Goal: Transaction & Acquisition: Purchase product/service

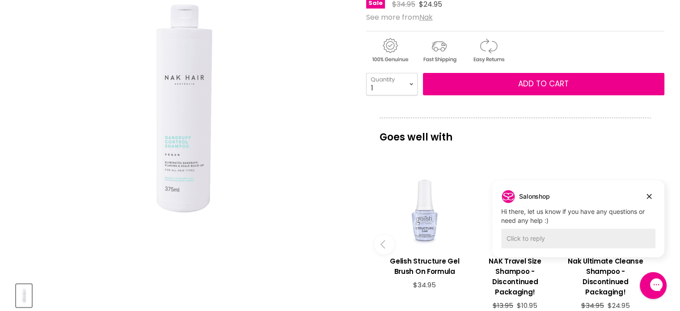
scroll to position [179, 0]
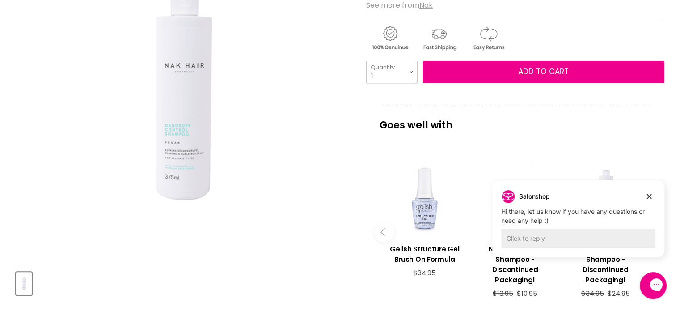
click at [414, 70] on select "1 2 3 4 5 6 7 8 9 10+" at bounding box center [391, 72] width 51 height 22
select select "2"
click at [366, 61] on select "1 2 3 4 5 6 7 8 9 10+" at bounding box center [391, 72] width 51 height 22
type input "2"
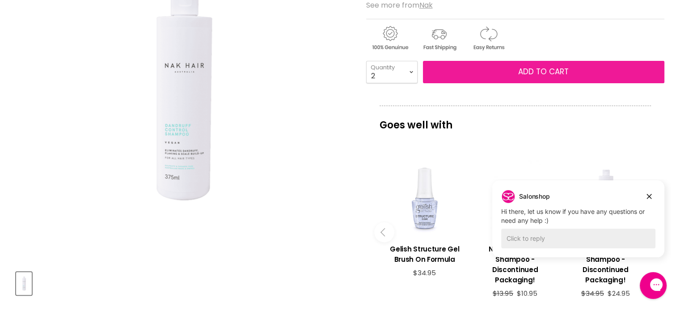
click at [565, 71] on span "Add to cart" at bounding box center [543, 71] width 50 height 11
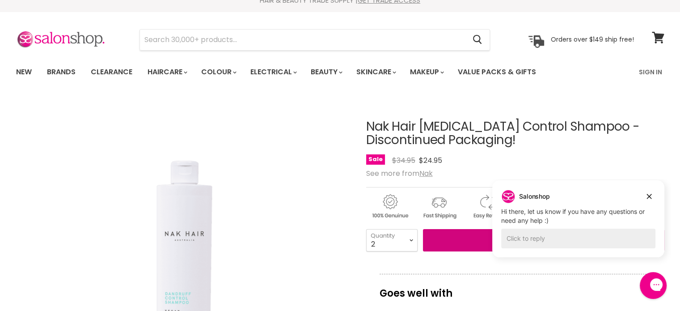
scroll to position [0, 0]
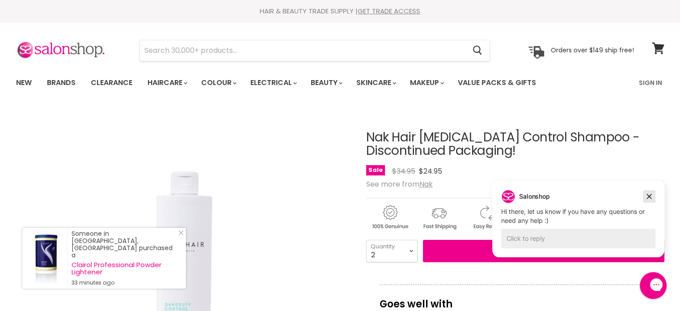
click at [649, 195] on icon "Dismiss campaign" at bounding box center [649, 196] width 5 height 5
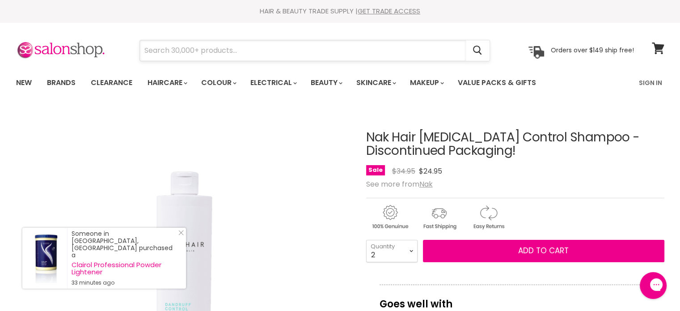
click at [225, 45] on input "Search" at bounding box center [303, 50] width 326 height 21
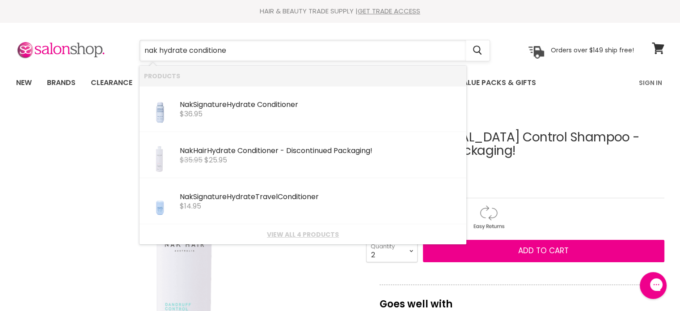
type input "nak hydrate conditioner"
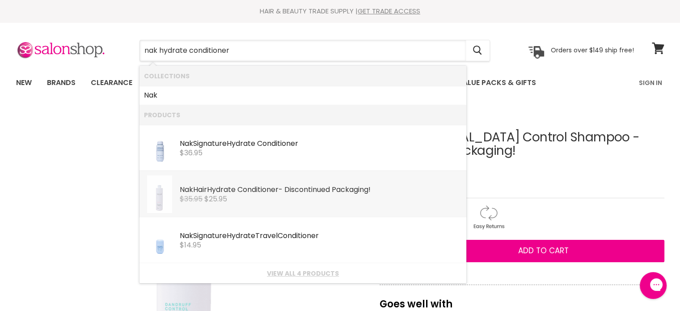
click at [278, 189] on b "Conditioner" at bounding box center [257, 189] width 41 height 10
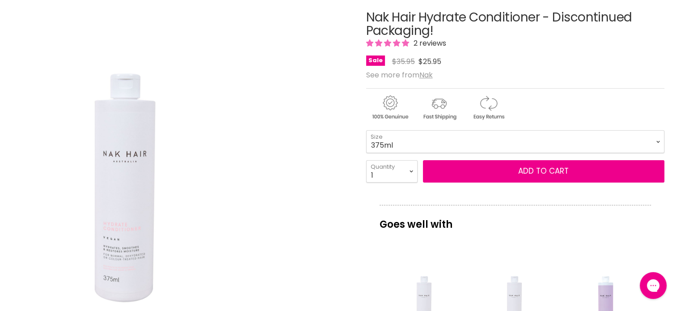
scroll to position [134, 0]
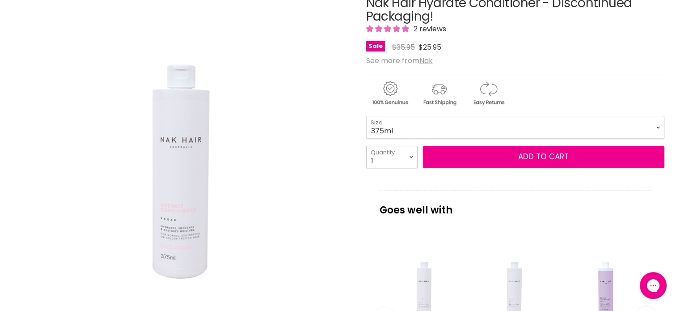
click at [407, 155] on select "1 2 3 4 5 6 7 8 9 10+" at bounding box center [391, 157] width 51 height 22
select select "2"
click at [366, 146] on select "1 2 3 4 5 6 7 8 9 10+" at bounding box center [391, 157] width 51 height 22
type input "2"
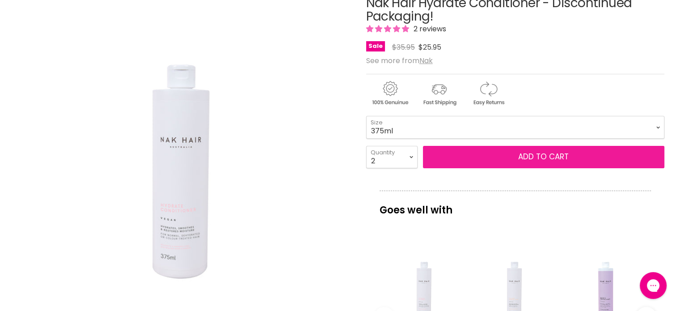
click at [551, 156] on span "Add to cart" at bounding box center [543, 156] width 50 height 11
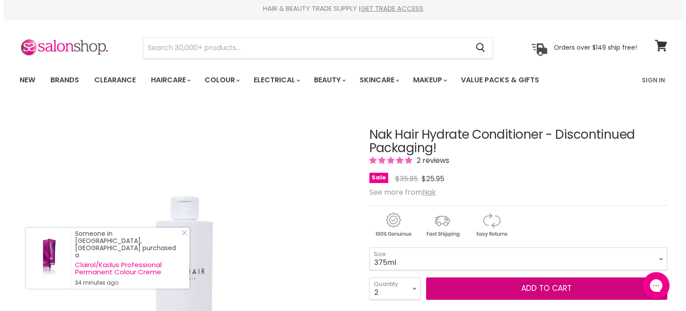
scroll to position [0, 0]
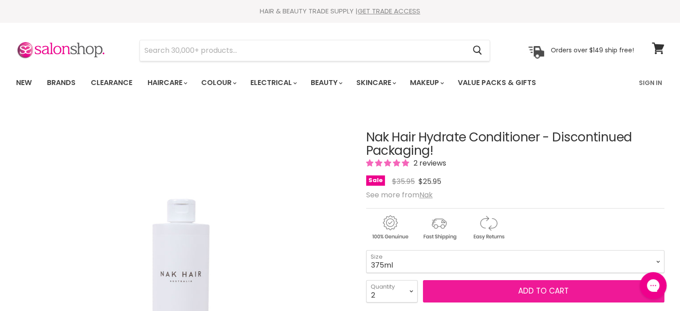
click at [542, 286] on span "Add to cart" at bounding box center [543, 290] width 50 height 11
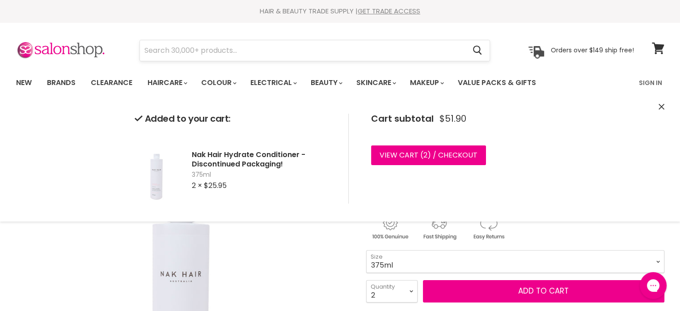
click at [173, 51] on input "Search" at bounding box center [303, 50] width 326 height 21
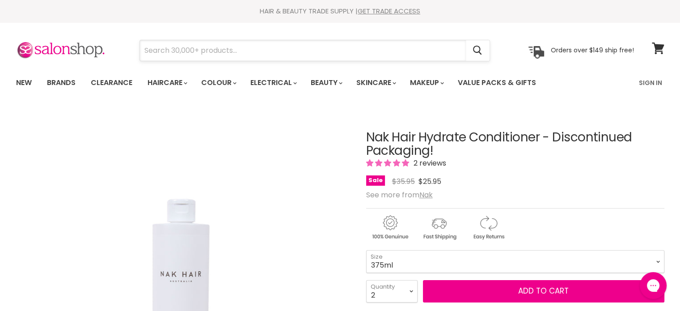
click at [169, 51] on input "Search" at bounding box center [303, 50] width 326 height 21
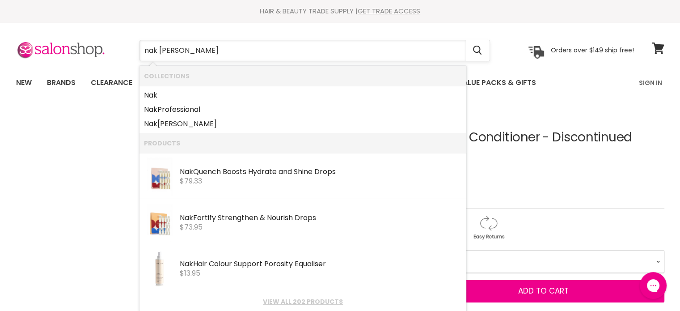
type input "nak dand"
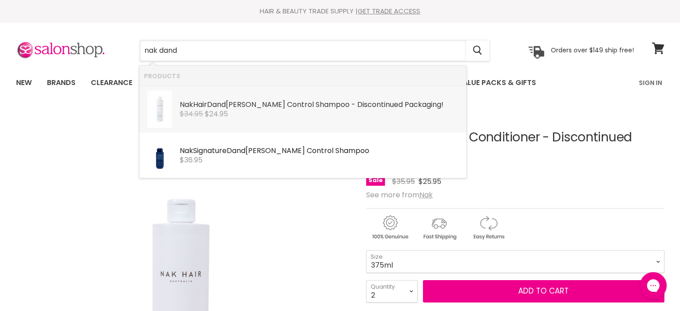
click at [299, 109] on div "Nak Hair Dand ruff Control Shampoo - Discontinued Packaging!" at bounding box center [321, 105] width 282 height 9
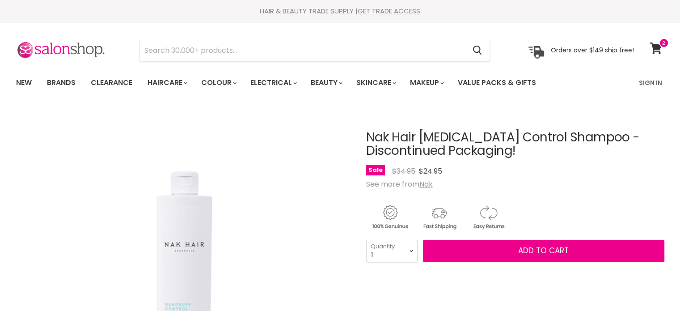
click at [415, 252] on select "1 2 3 4 5 6 7 8 9 10+" at bounding box center [391, 251] width 51 height 22
select select "2"
click at [366, 240] on select "1 2 3 4 5 6 7 8 9 10+" at bounding box center [391, 251] width 51 height 22
type input "2"
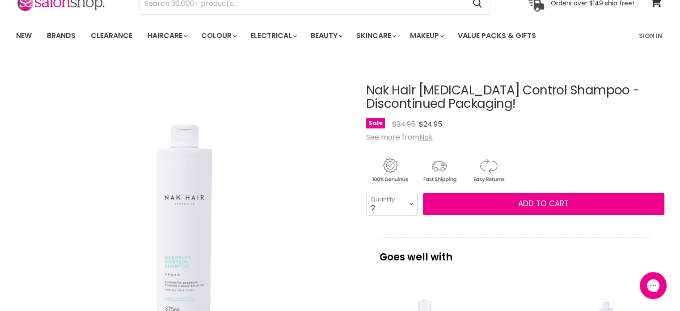
scroll to position [89, 0]
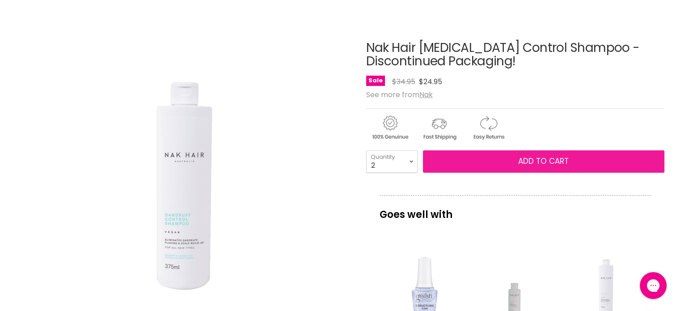
click at [540, 158] on span "Add to cart" at bounding box center [543, 161] width 50 height 11
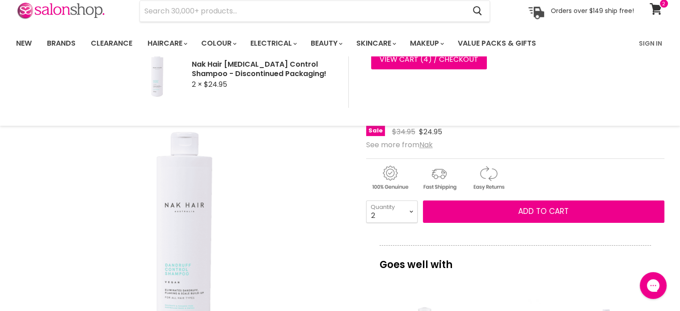
scroll to position [0, 0]
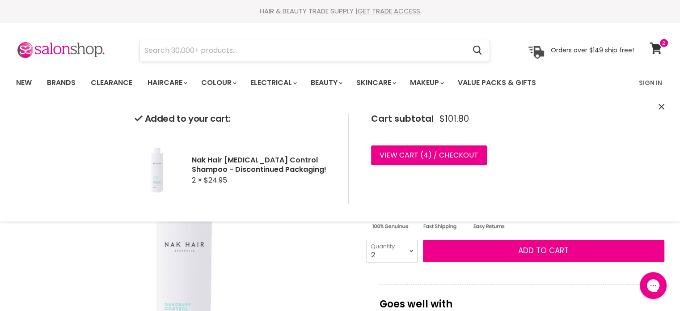
click at [163, 46] on input "Search" at bounding box center [303, 50] width 326 height 21
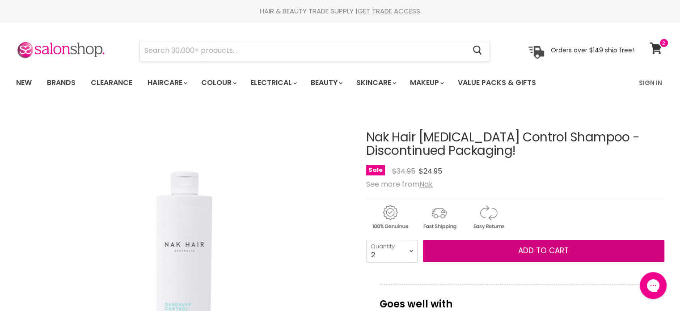
click at [163, 46] on input "Search" at bounding box center [303, 50] width 326 height 21
click at [423, 240] on button "Add to cart" at bounding box center [543, 251] width 241 height 22
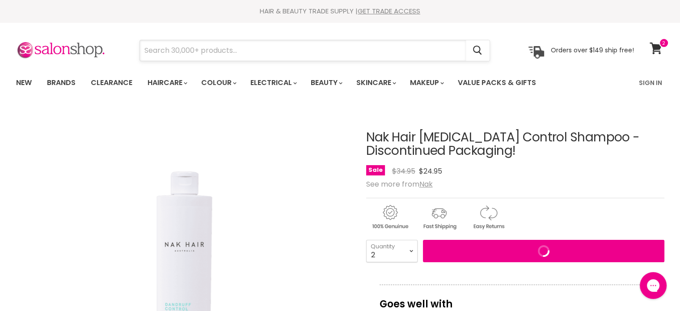
click at [162, 46] on input "Search" at bounding box center [303, 50] width 326 height 21
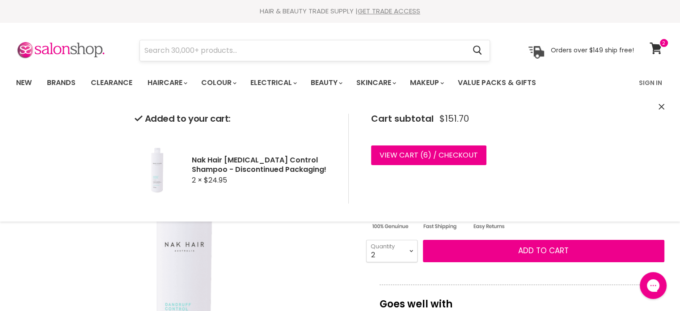
click at [162, 50] on input "Search" at bounding box center [303, 50] width 326 height 21
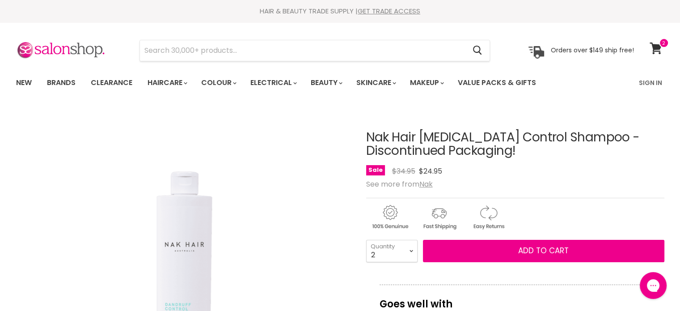
click at [135, 51] on div "Cancel" at bounding box center [315, 50] width 396 height 21
click at [218, 47] on input "Search" at bounding box center [303, 50] width 326 height 21
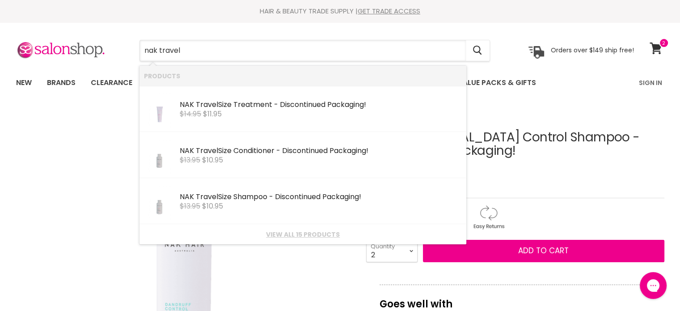
type input "nak travel"
